Goal: Check status: Check status

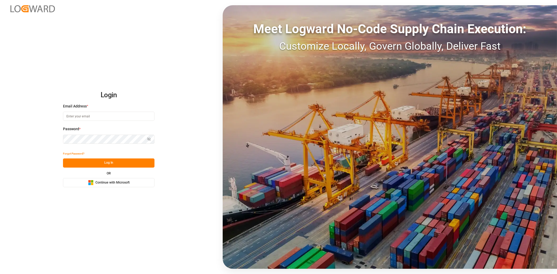
click at [130, 183] on button "Microsoft Logo Continue with Microsoft" at bounding box center [108, 182] width 91 height 9
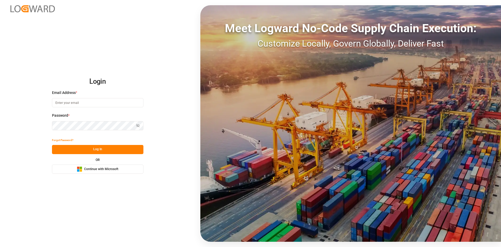
click at [108, 169] on span "Continue with Microsoft" at bounding box center [101, 169] width 34 height 5
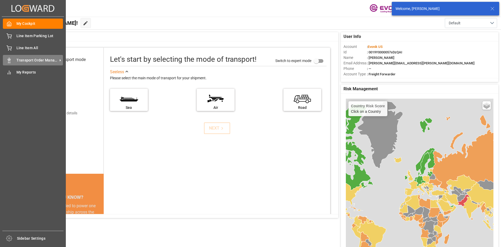
click at [19, 60] on span "Transport Order Management" at bounding box center [36, 59] width 41 height 5
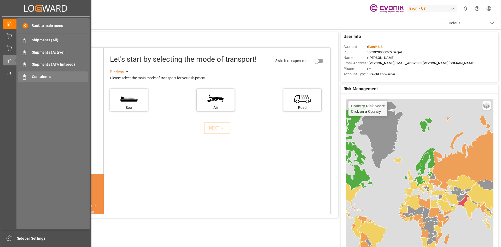
click at [36, 75] on span "Containers" at bounding box center [60, 76] width 56 height 5
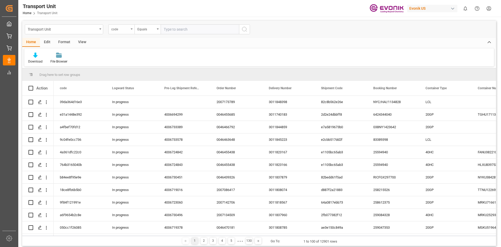
click at [130, 26] on div "code" at bounding box center [121, 29] width 26 height 10
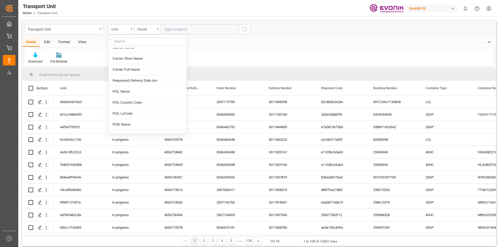
scroll to position [78, 0]
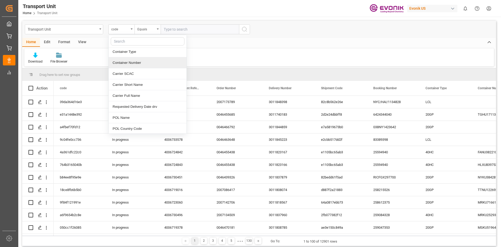
click at [143, 62] on div "Container Number" at bounding box center [148, 62] width 78 height 11
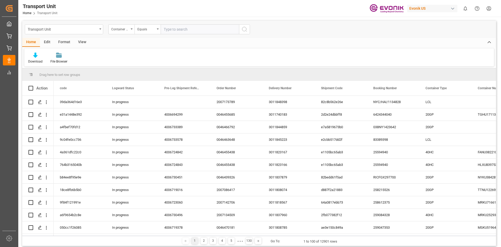
click at [199, 29] on input "text" at bounding box center [200, 29] width 78 height 10
paste input "FANU"
paste input "3680778"
type input "FANU3680778"
